Goal: Task Accomplishment & Management: Use online tool/utility

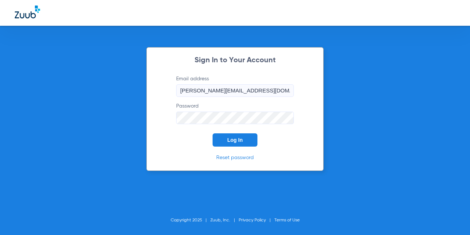
click at [213, 133] on button "Log In" at bounding box center [235, 139] width 45 height 13
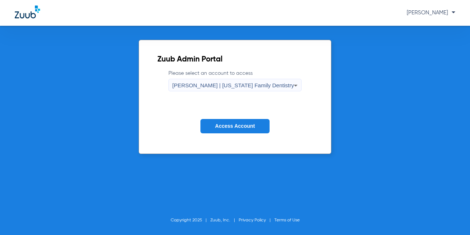
click at [234, 89] on div "[PERSON_NAME] | [US_STATE] Family Dentistry" at bounding box center [233, 85] width 122 height 13
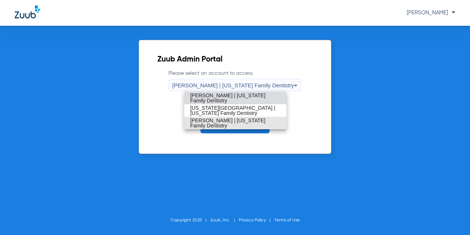
click at [228, 121] on mat-option "[PERSON_NAME] | [US_STATE] Family Dentistry" at bounding box center [235, 123] width 102 height 13
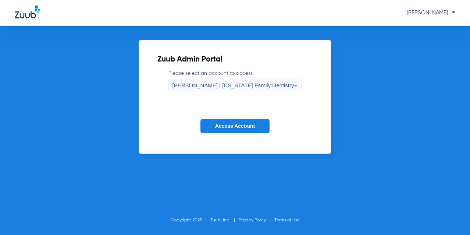
click at [226, 120] on button "Access Account" at bounding box center [234, 126] width 69 height 14
click at [244, 124] on span "Access Account" at bounding box center [235, 126] width 40 height 6
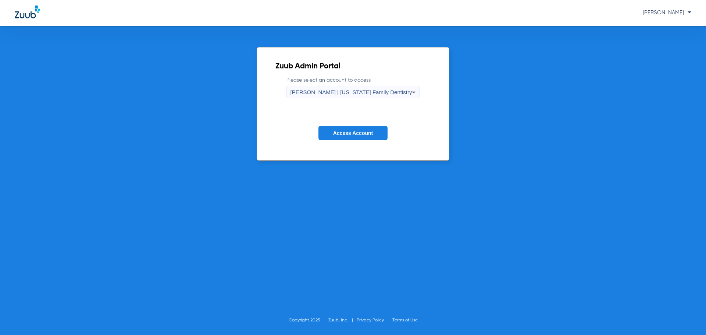
click at [355, 131] on span "Access Account" at bounding box center [353, 133] width 40 height 6
click at [391, 92] on span "[PERSON_NAME] | [US_STATE] Family Dentistry" at bounding box center [352, 92] width 122 height 6
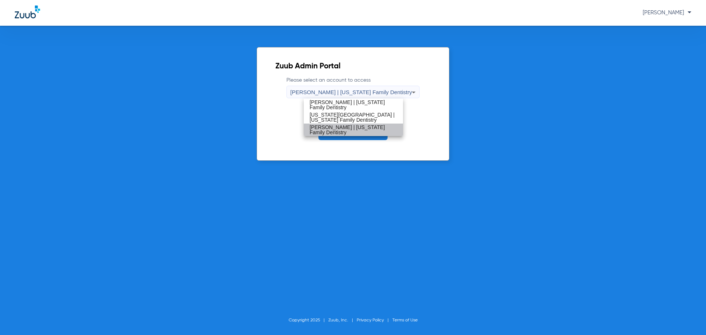
click at [365, 131] on span "[PERSON_NAME] | [US_STATE] Family Dentistry" at bounding box center [354, 130] width 88 height 10
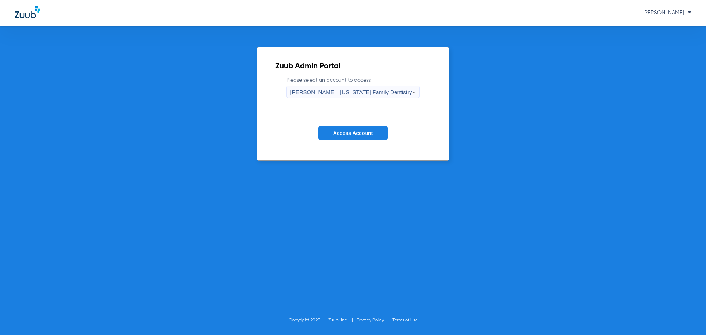
click at [360, 131] on span "Access Account" at bounding box center [353, 133] width 40 height 6
